Goal: Information Seeking & Learning: Learn about a topic

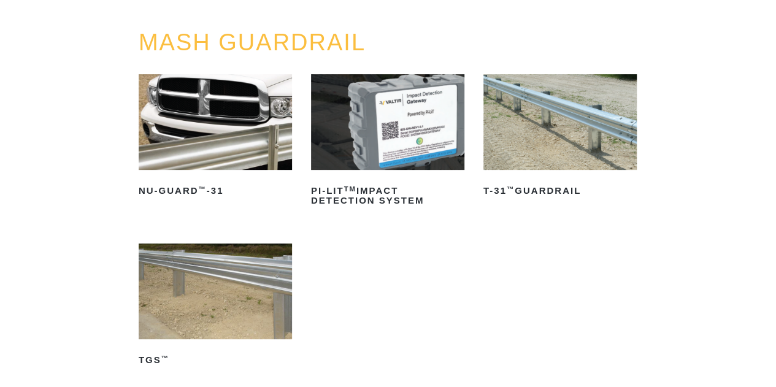
scroll to position [123, 0]
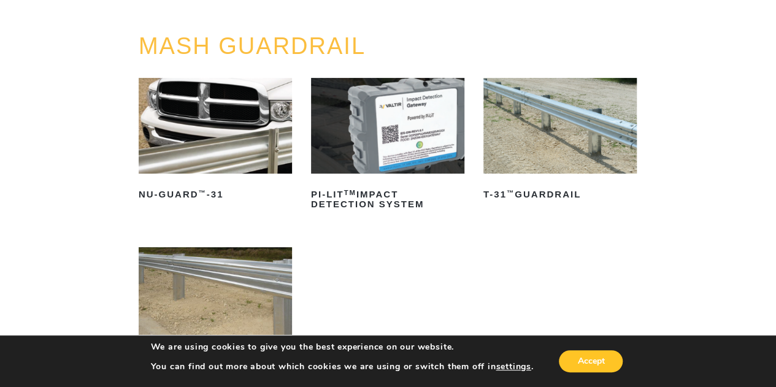
click at [535, 143] on img at bounding box center [559, 126] width 153 height 96
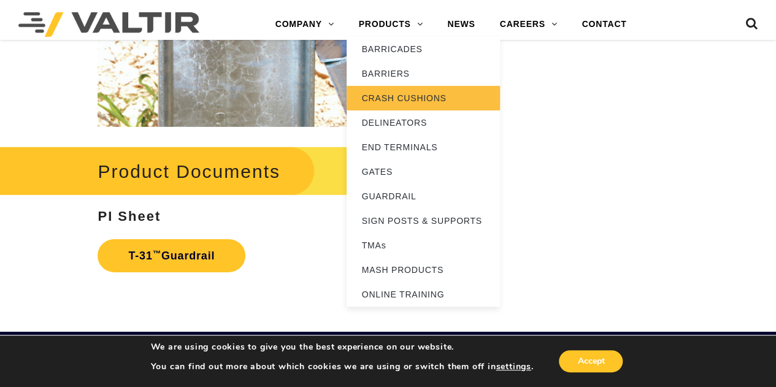
scroll to position [1841, 0]
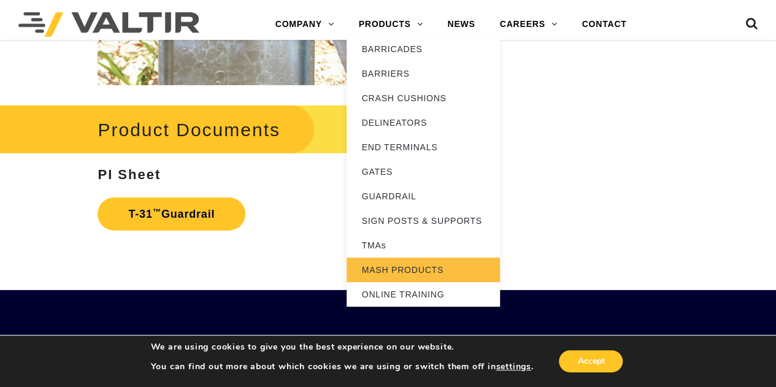
click at [395, 271] on link "MASH PRODUCTS" at bounding box center [423, 270] width 153 height 25
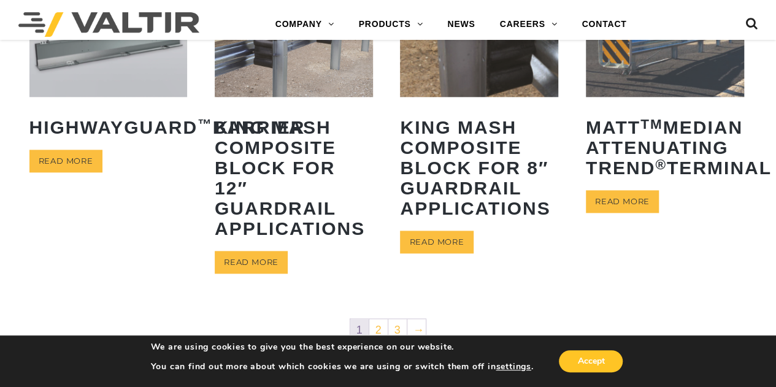
scroll to position [675, 0]
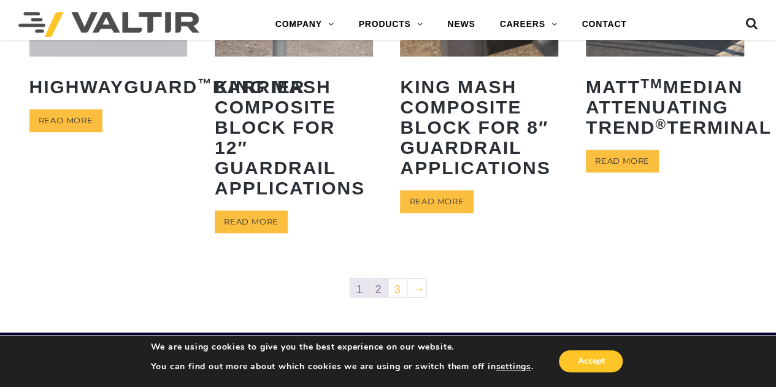
click at [379, 291] on link "2" at bounding box center [378, 288] width 18 height 18
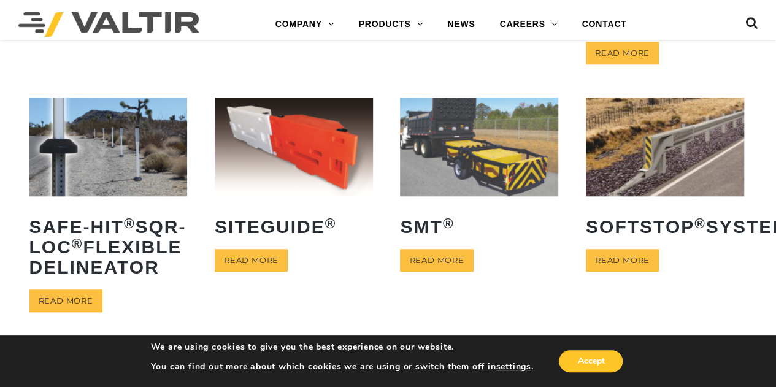
scroll to position [491, 0]
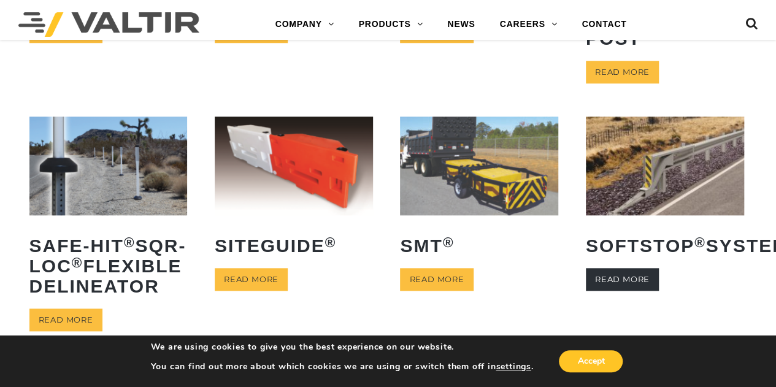
click at [620, 291] on link "Read more" at bounding box center [622, 279] width 73 height 23
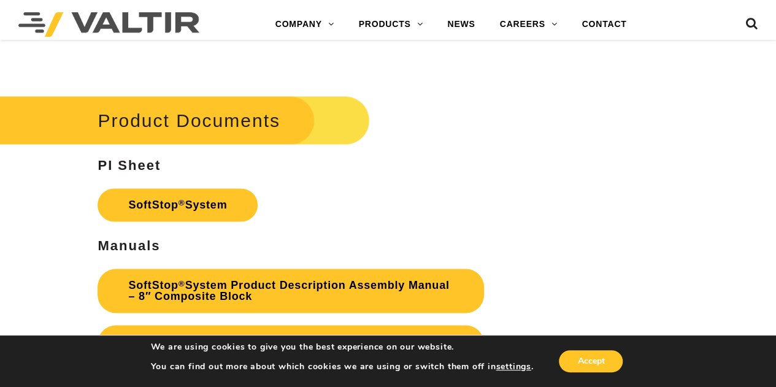
scroll to position [3116, 0]
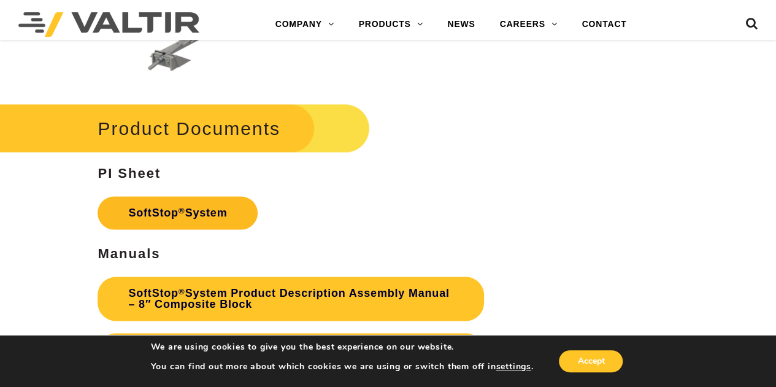
click at [191, 202] on link "SoftStop ® System" at bounding box center [178, 212] width 160 height 33
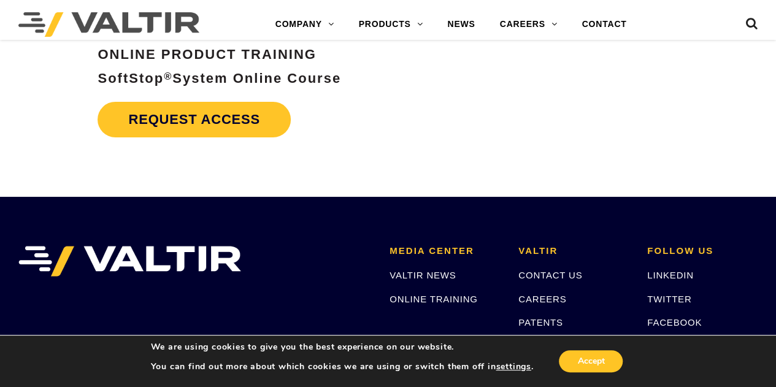
scroll to position [4220, 0]
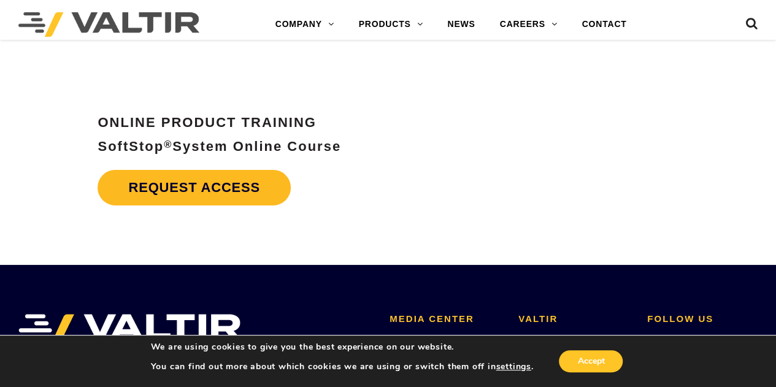
click at [212, 185] on link "Request Access" at bounding box center [194, 188] width 193 height 36
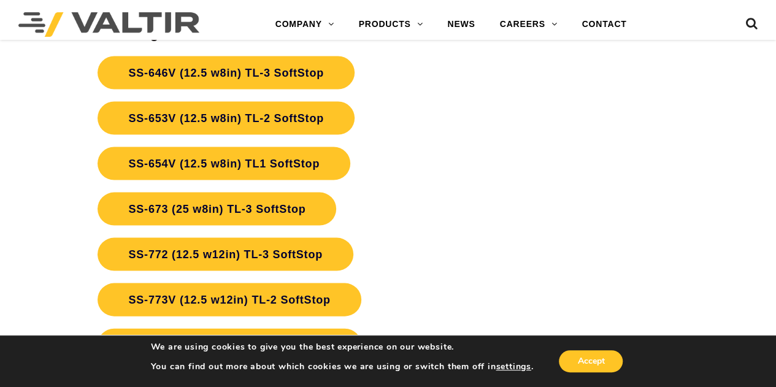
scroll to position [3484, 0]
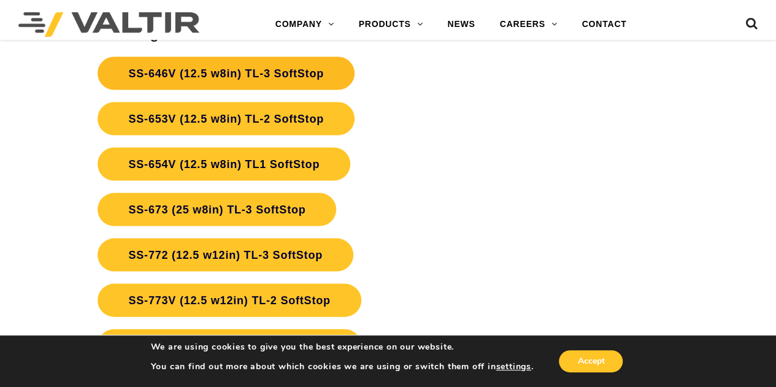
click at [259, 72] on link "SS-646V (12.5 w8in) TL-3 SoftStop" at bounding box center [226, 72] width 256 height 33
